Goal: Find specific page/section: Find specific page/section

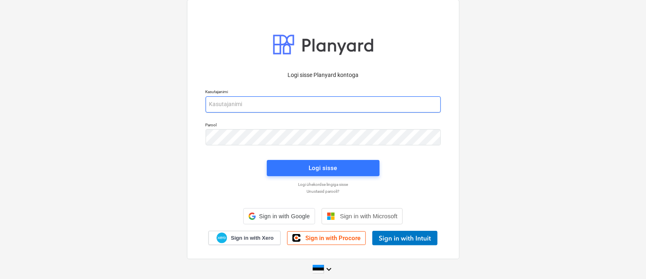
click at [299, 98] on input "email" at bounding box center [322, 104] width 235 height 16
type input "[EMAIL_ADDRESS][MEDICAL_DATA][DOMAIN_NAME]"
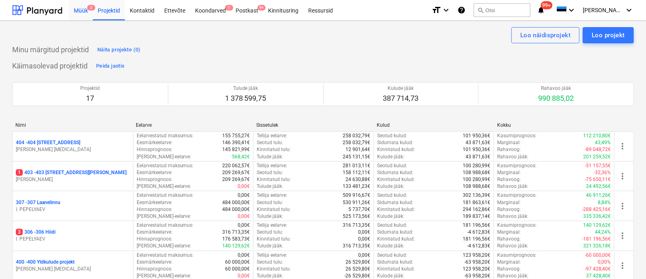
click at [81, 9] on div "Müük 2" at bounding box center [81, 10] width 24 height 21
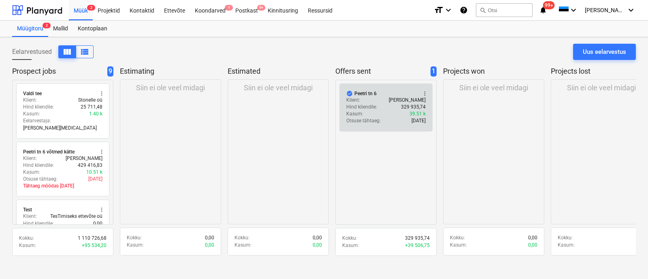
click at [369, 100] on div "Klient : [PERSON_NAME]" at bounding box center [385, 100] width 79 height 7
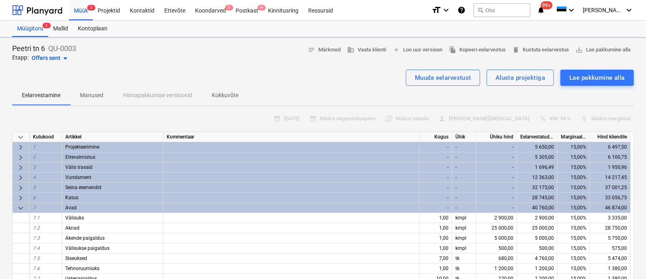
type textarea "x"
click at [108, 6] on div "Projektid" at bounding box center [109, 10] width 32 height 21
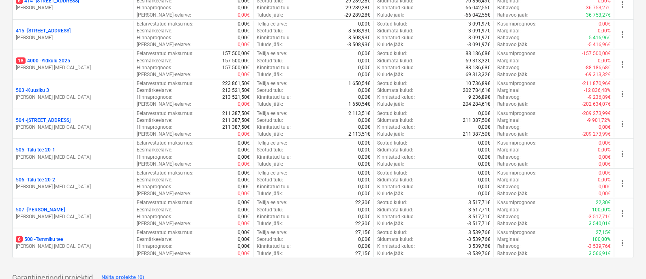
scroll to position [423, 0]
